Goal: Task Accomplishment & Management: Complete application form

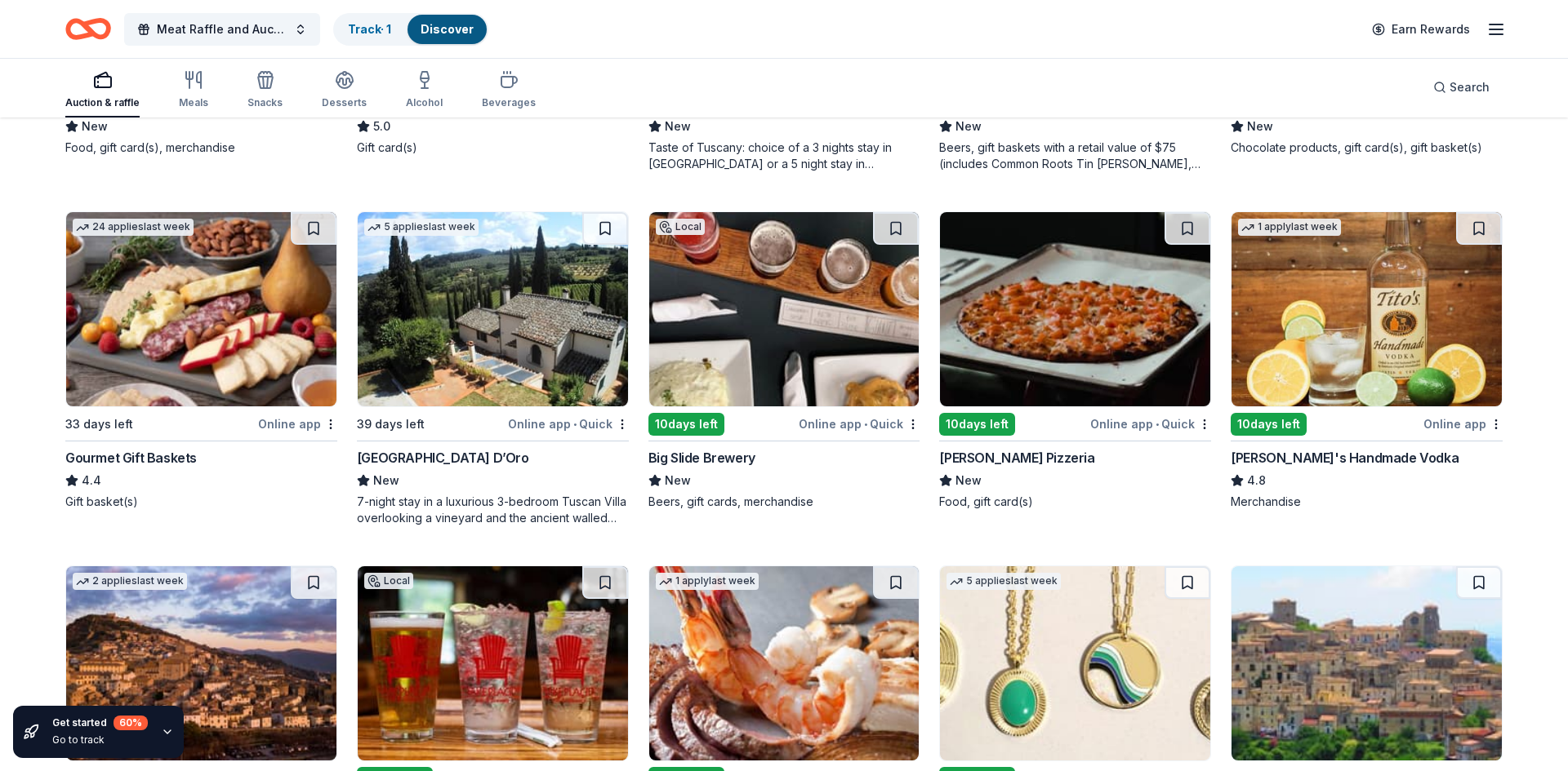
scroll to position [2182, 0]
click at [1367, 352] on img at bounding box center [1366, 310] width 271 height 195
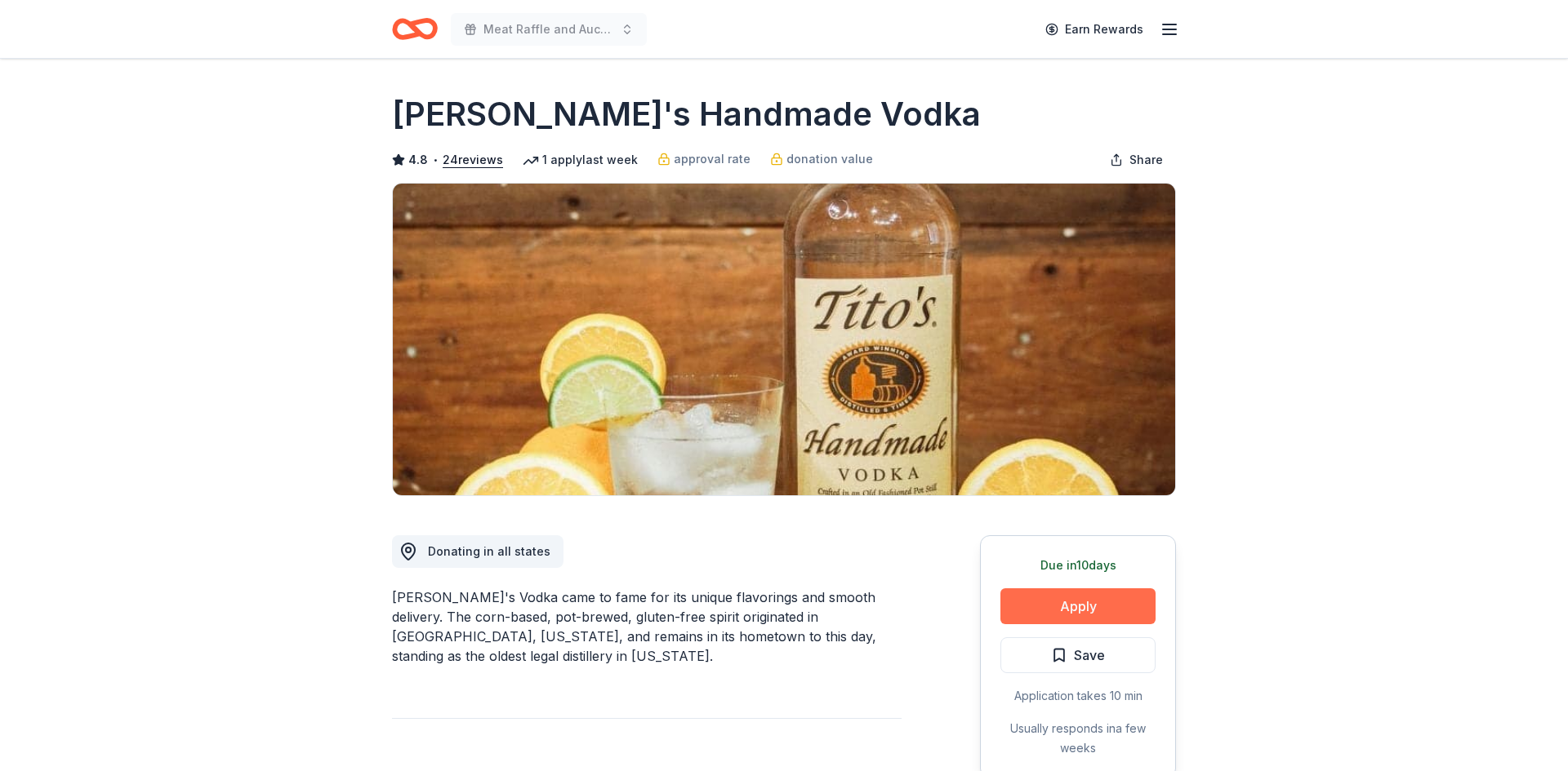
click at [1055, 603] on button "Apply" at bounding box center [1078, 607] width 155 height 36
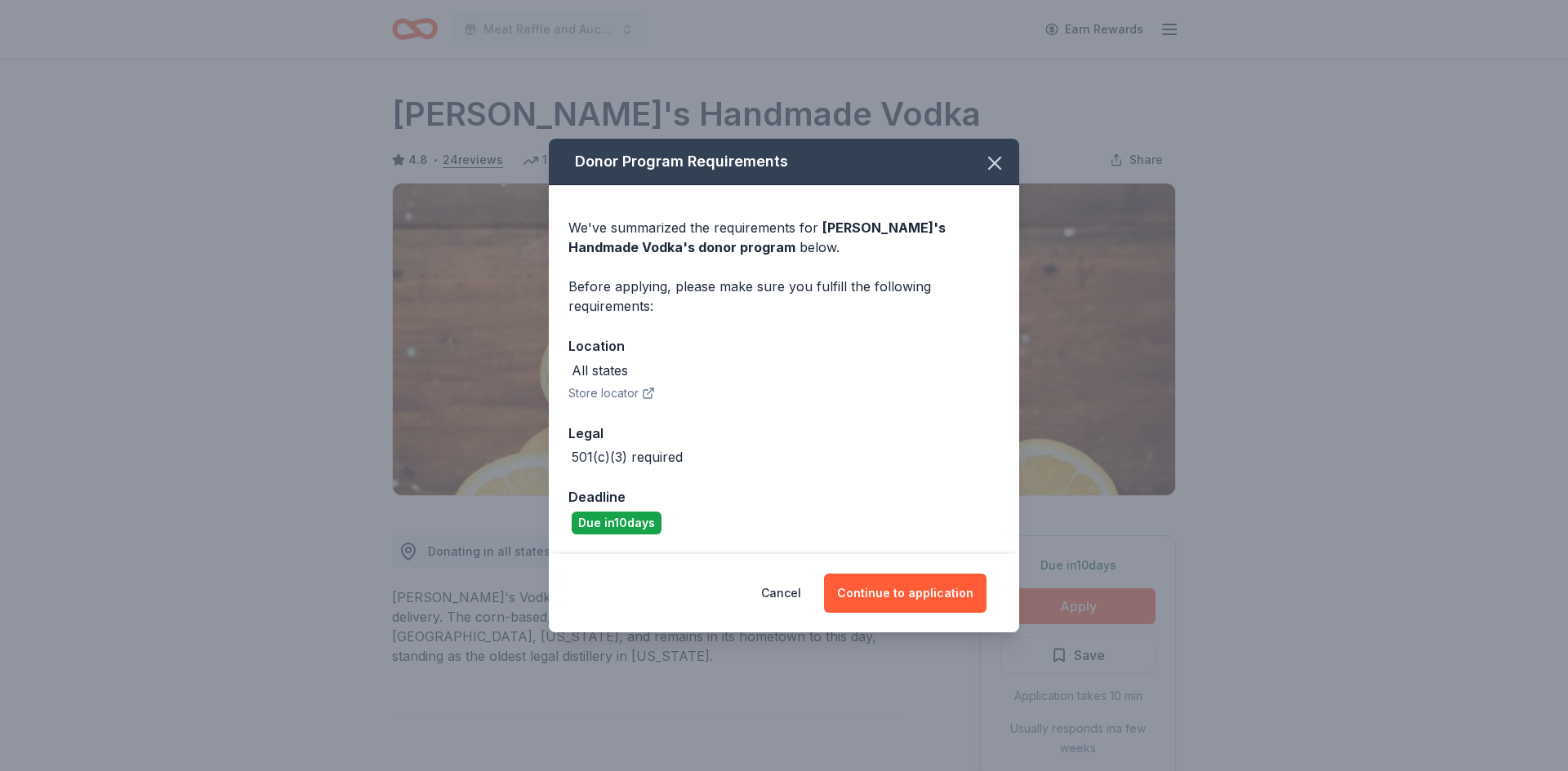
click at [876, 613] on div "Cancel Continue to application" at bounding box center [784, 594] width 470 height 79
click at [895, 594] on button "Continue to application" at bounding box center [905, 594] width 162 height 39
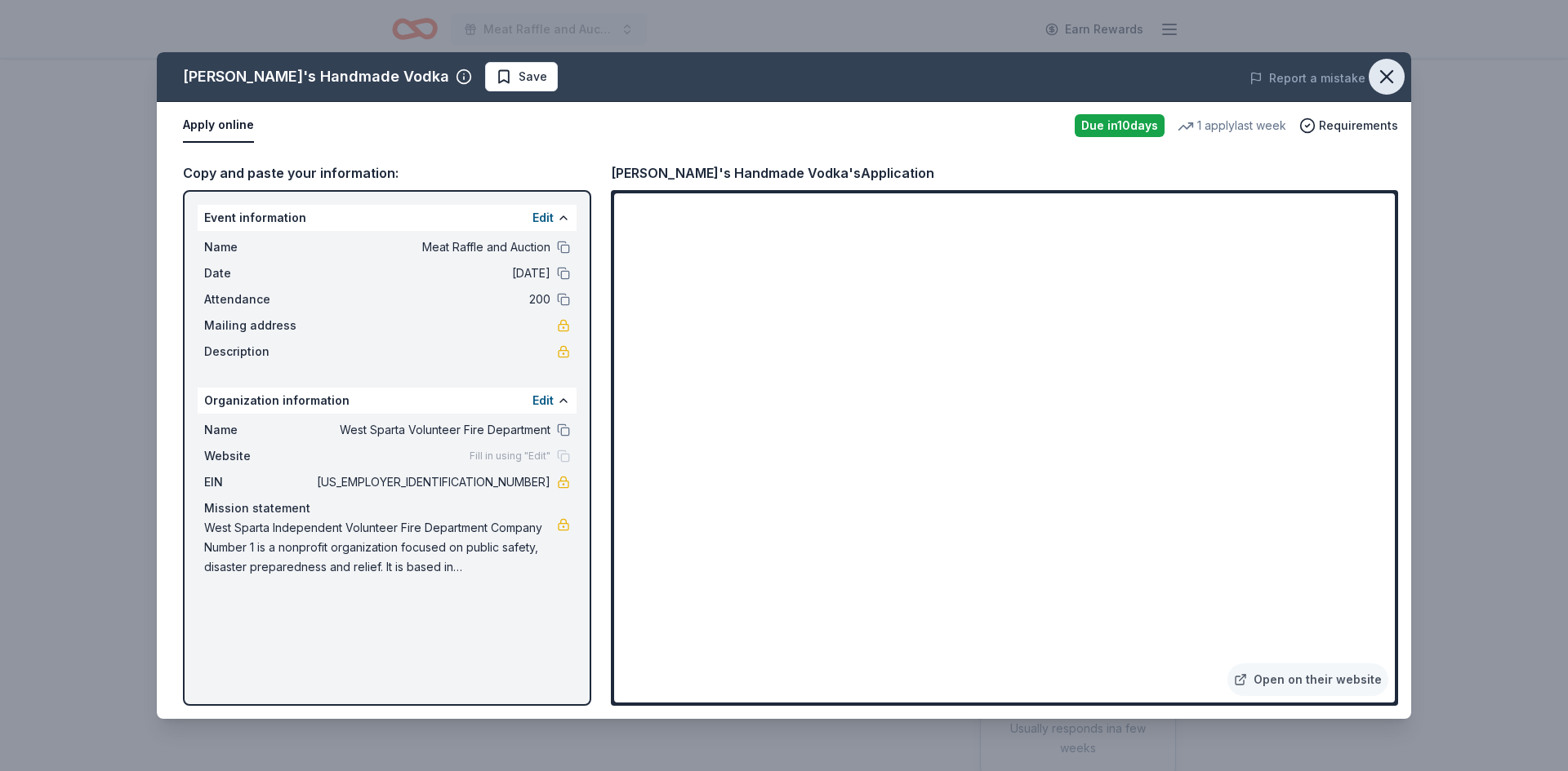
click at [1382, 71] on icon "button" at bounding box center [1387, 77] width 12 height 12
